Goal: Transaction & Acquisition: Purchase product/service

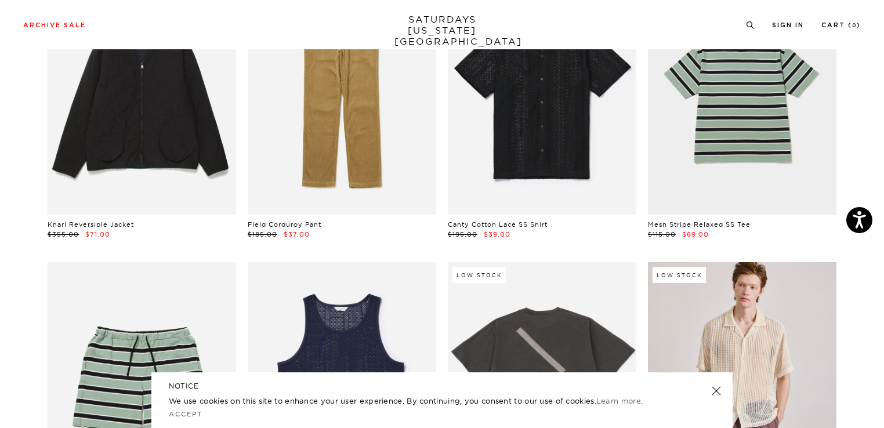
scroll to position [140, 0]
click at [718, 388] on link at bounding box center [716, 391] width 16 height 16
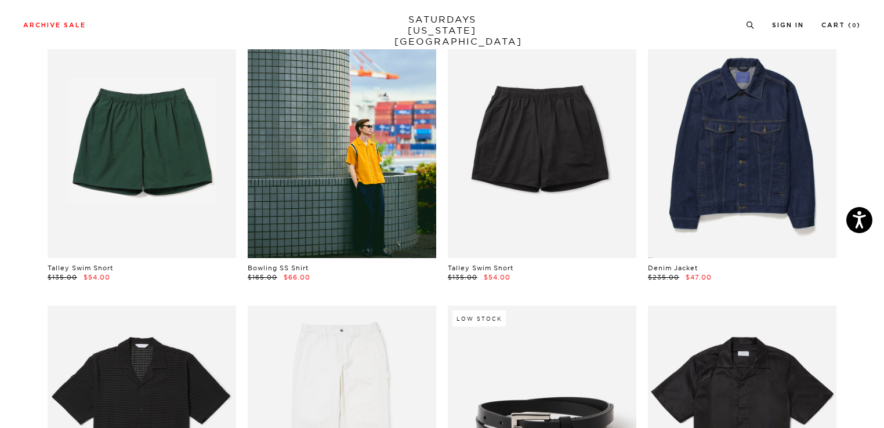
scroll to position [665, 0]
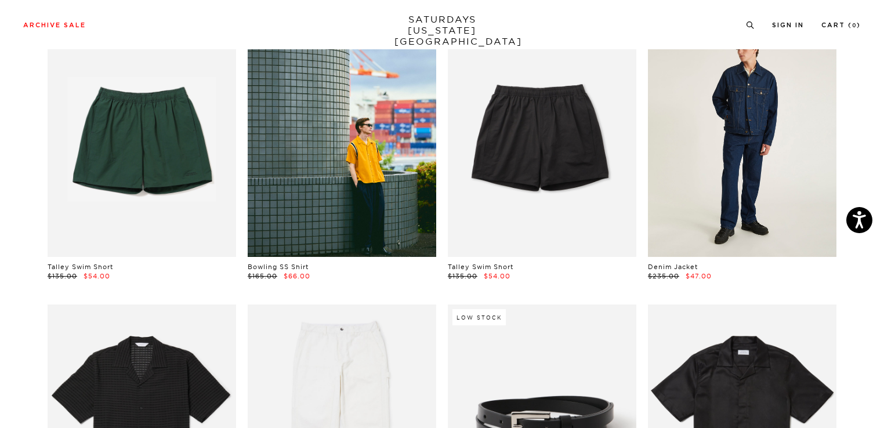
click at [759, 200] on link at bounding box center [742, 139] width 189 height 236
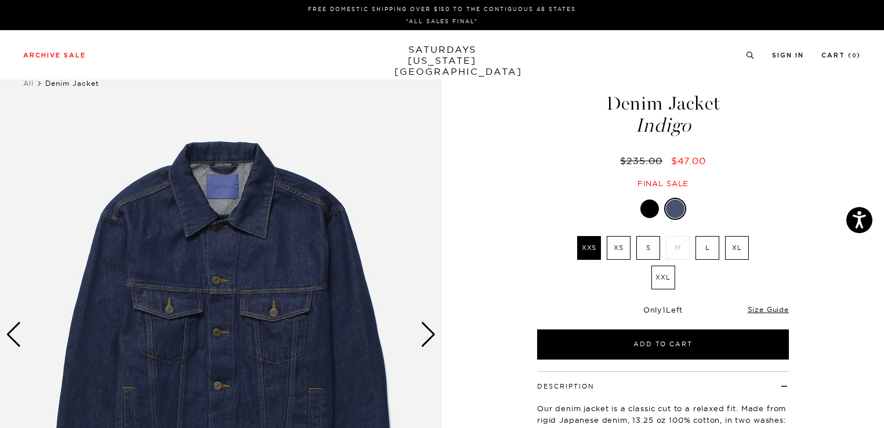
click at [646, 201] on div at bounding box center [650, 209] width 19 height 19
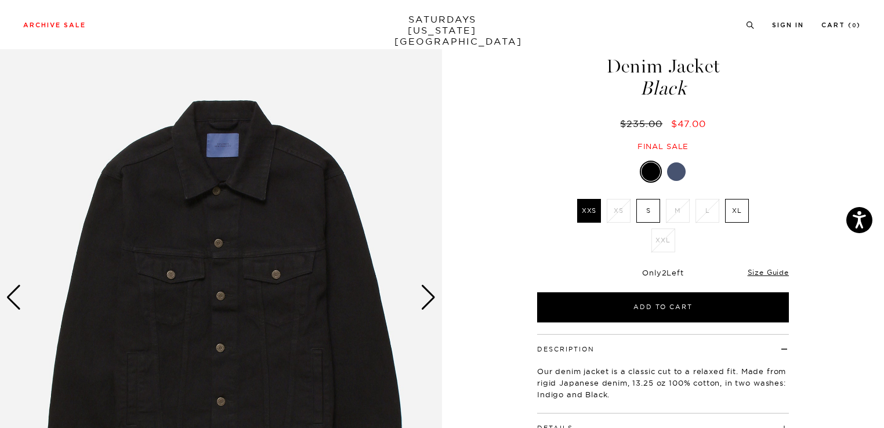
scroll to position [48, 0]
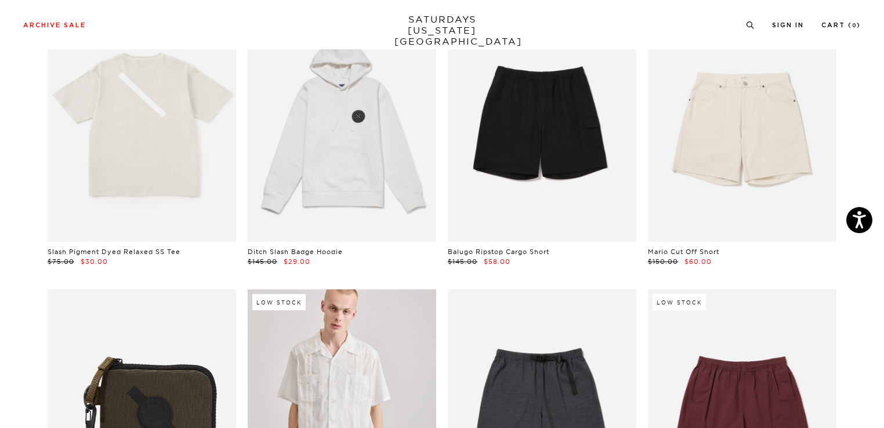
scroll to position [1249, 0]
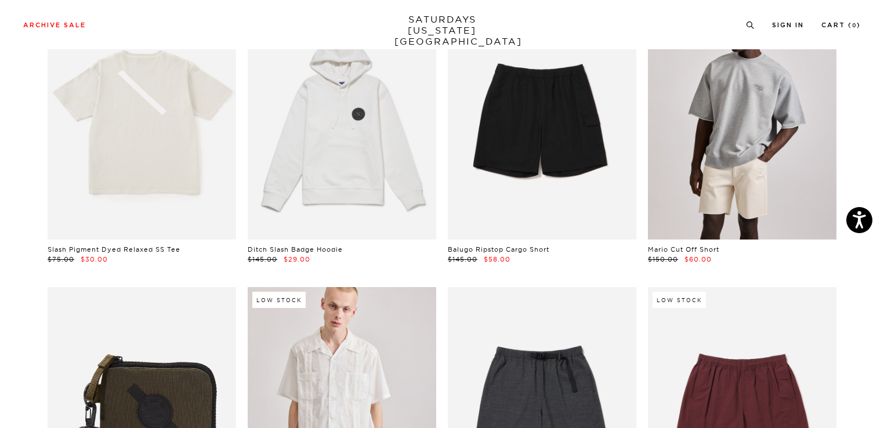
click at [730, 149] on link at bounding box center [742, 122] width 189 height 236
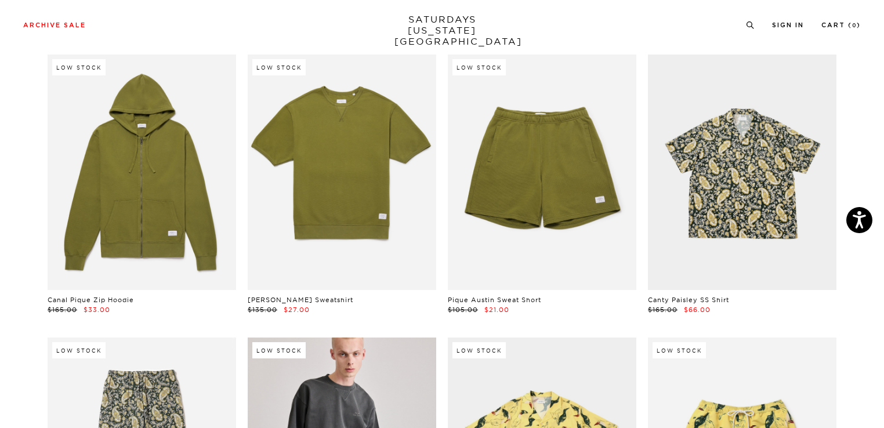
scroll to position [5733, 1]
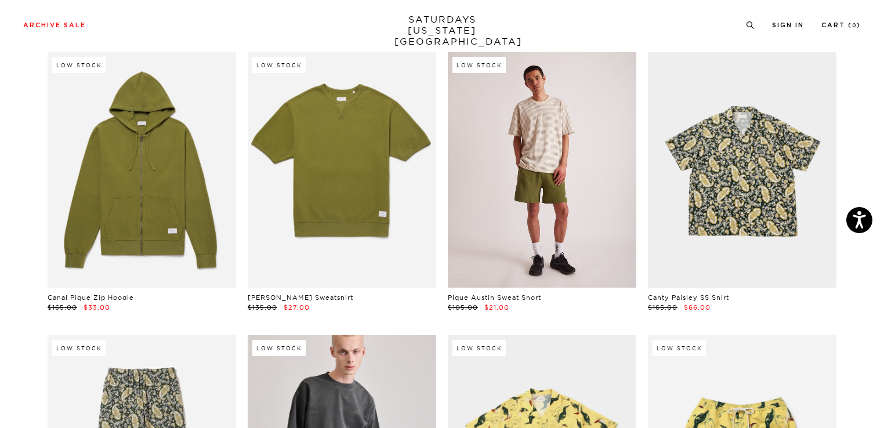
click at [541, 216] on link at bounding box center [542, 170] width 189 height 236
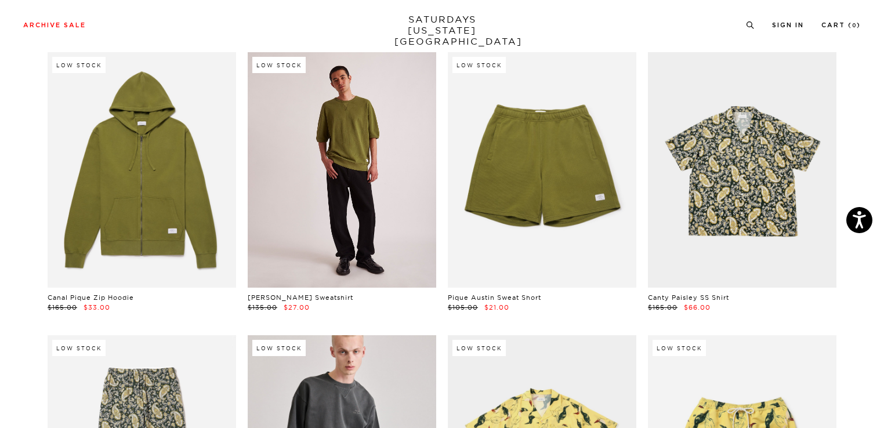
click at [335, 172] on link at bounding box center [342, 170] width 189 height 236
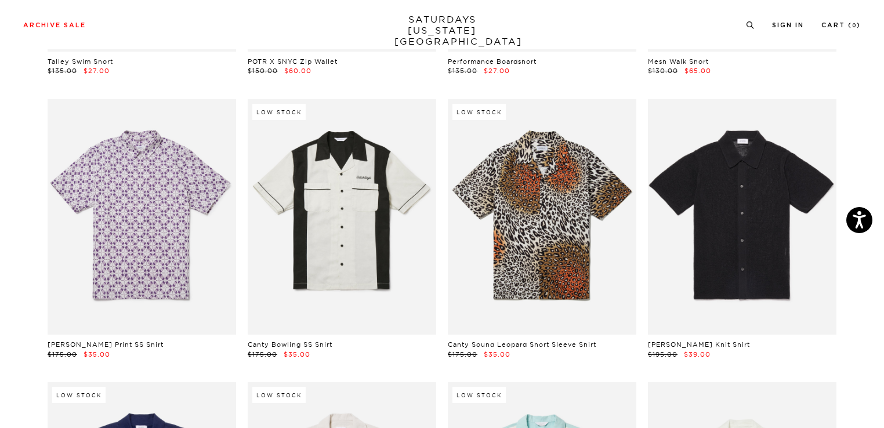
scroll to position [6536, 1]
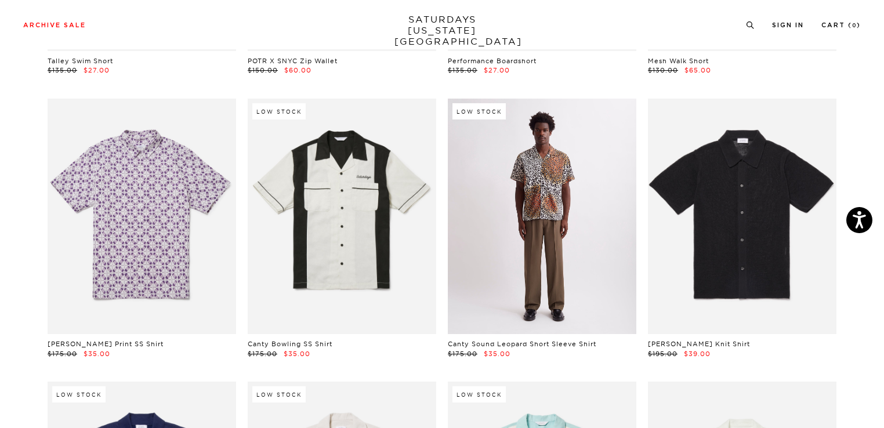
click at [564, 276] on link at bounding box center [542, 217] width 189 height 236
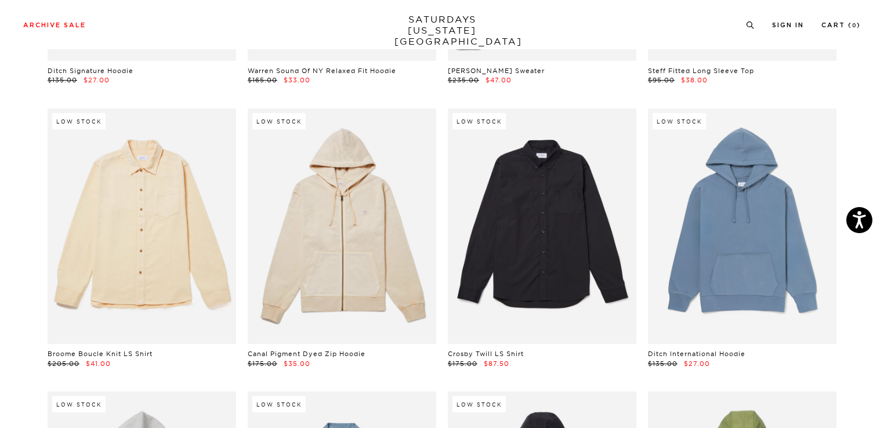
scroll to position [9949, 3]
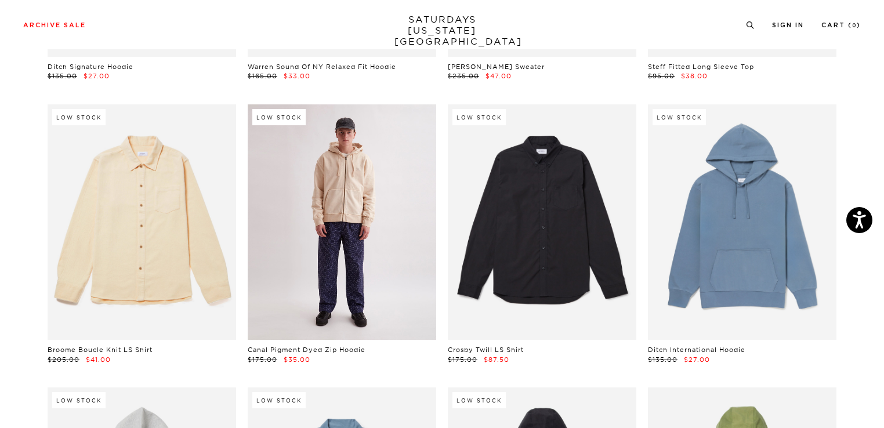
click at [345, 236] on link at bounding box center [342, 222] width 189 height 236
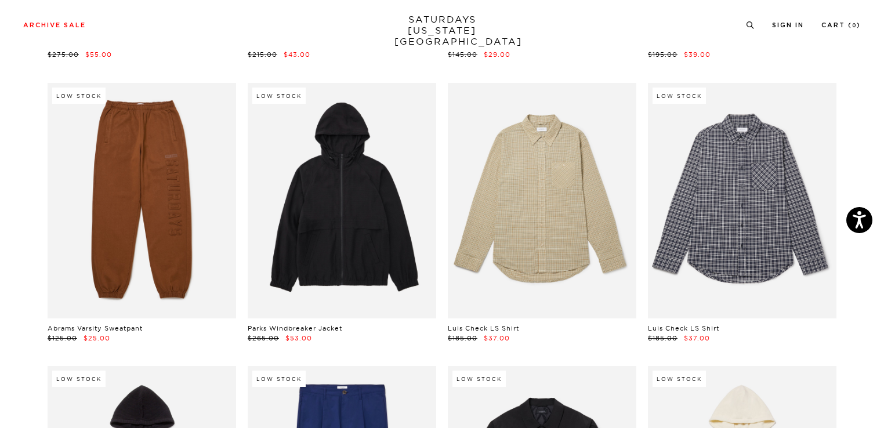
scroll to position [11106, 3]
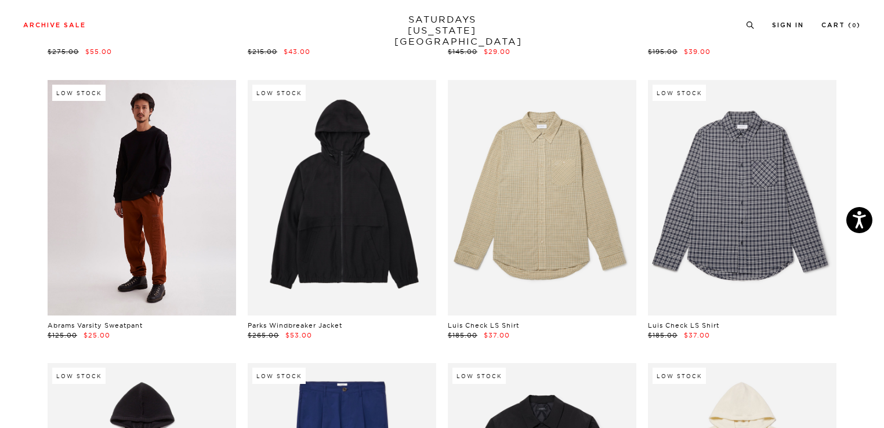
click at [153, 218] on link at bounding box center [142, 198] width 189 height 236
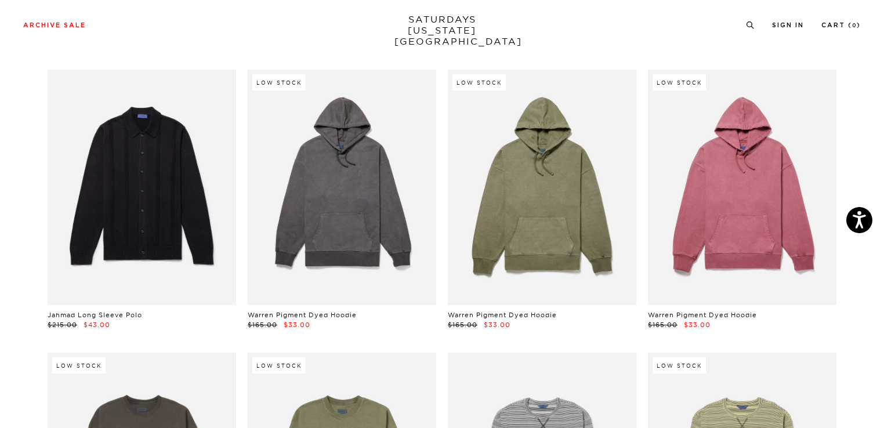
scroll to position [13666, 5]
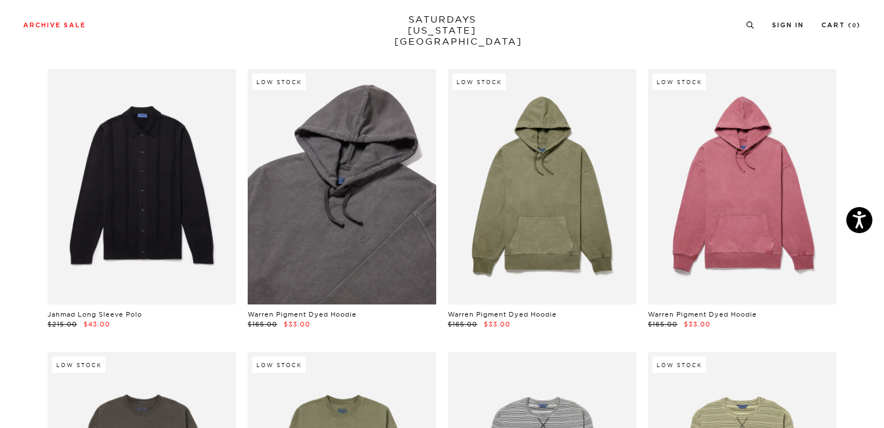
click at [364, 210] on link at bounding box center [342, 187] width 189 height 236
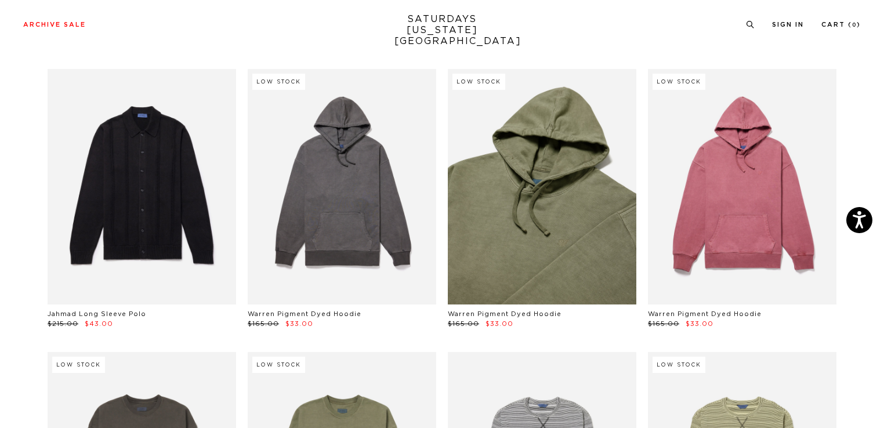
click at [533, 192] on link at bounding box center [542, 187] width 189 height 236
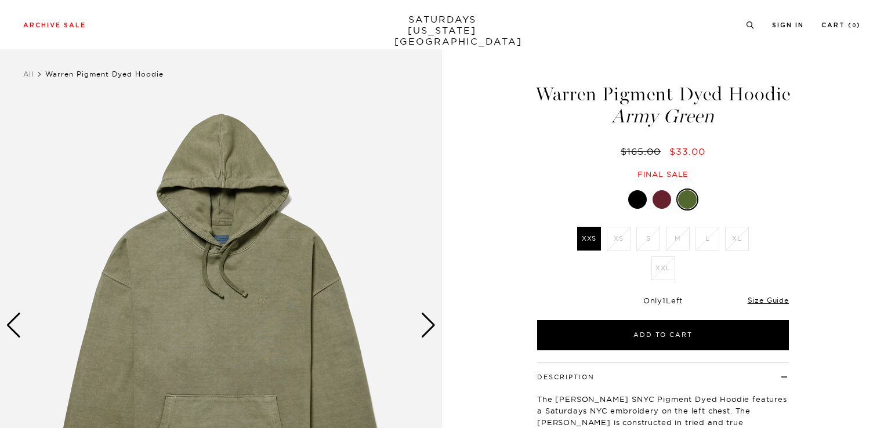
scroll to position [13, 0]
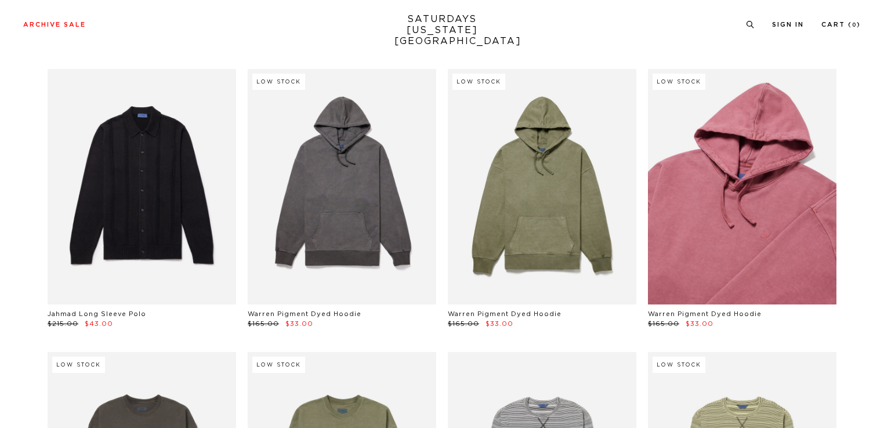
scroll to position [13666, 5]
click at [706, 194] on link at bounding box center [742, 187] width 189 height 236
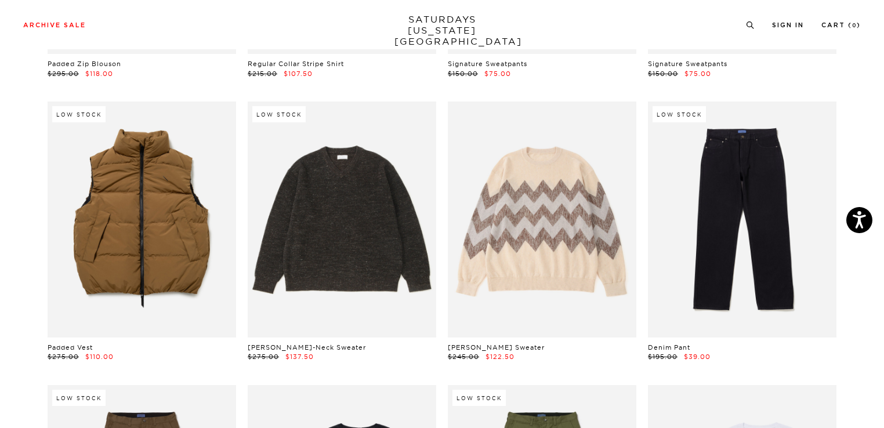
scroll to position [16188, 5]
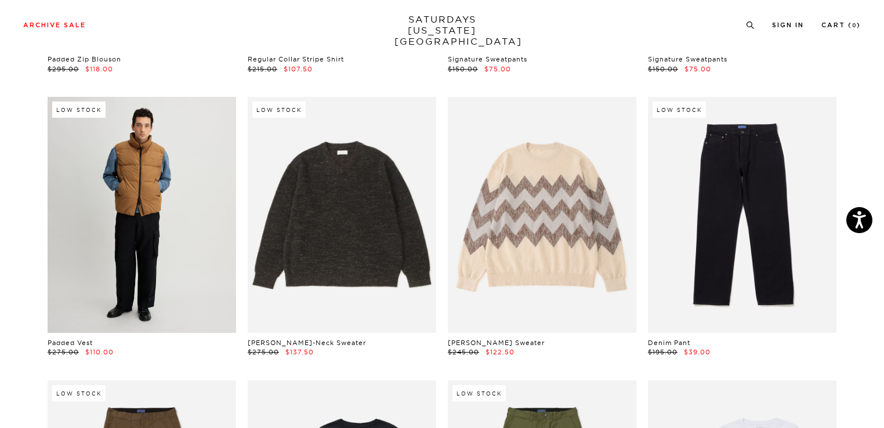
click at [130, 219] on link at bounding box center [142, 215] width 189 height 236
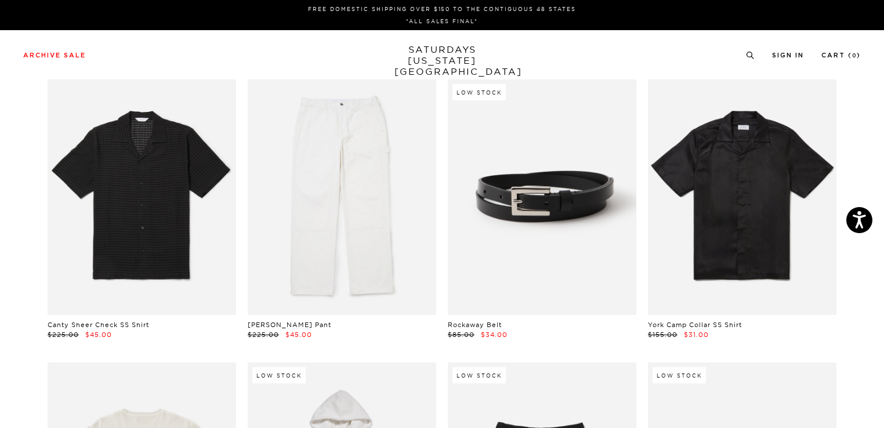
scroll to position [0, 5]
